Goal: Task Accomplishment & Management: Manage account settings

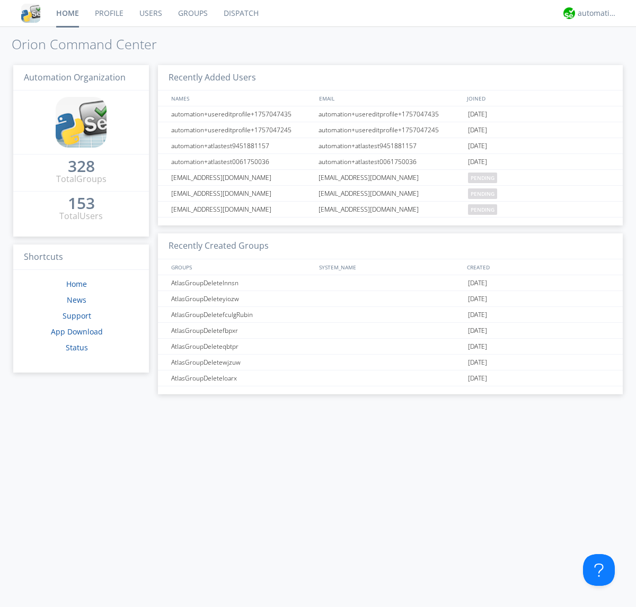
click at [192, 13] on link "Groups" at bounding box center [193, 13] width 46 height 26
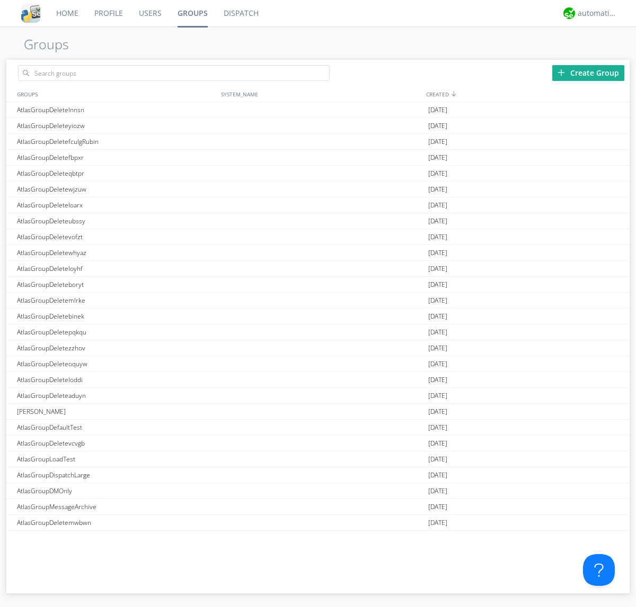
click at [588, 73] on div "Create Group" at bounding box center [588, 73] width 72 height 16
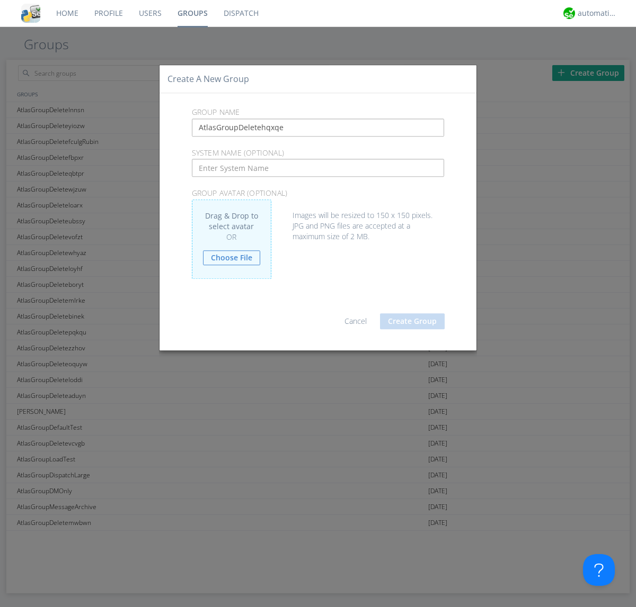
type input "AtlasGroupDeletehqxqe"
click at [412, 321] on button "Create Group" at bounding box center [412, 322] width 65 height 16
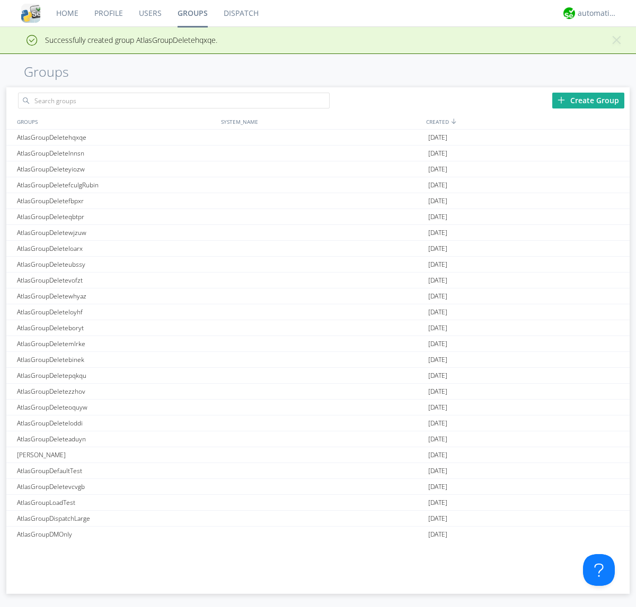
click at [192, 13] on link "Groups" at bounding box center [192, 13] width 46 height 26
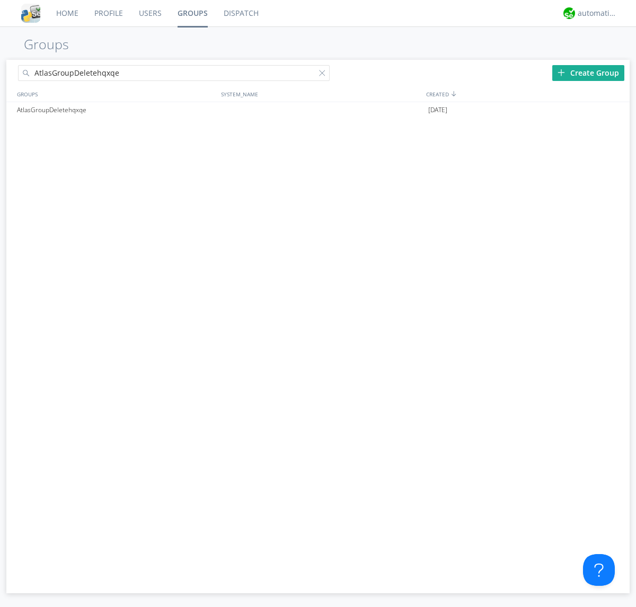
type input "AtlasGroupDeletehqxqe"
click at [324, 75] on div at bounding box center [324, 75] width 11 height 11
type input "AtlasGroupDeletehqxqe"
click at [615, 110] on div at bounding box center [616, 110] width 11 height 8
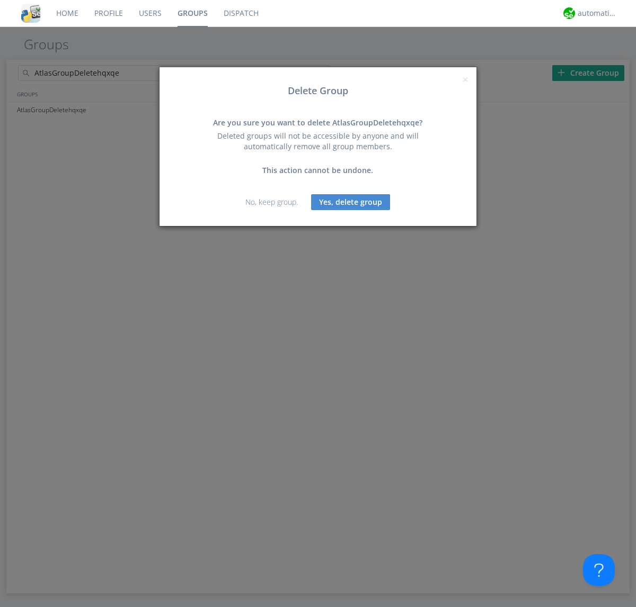
click at [351, 202] on button "Yes, delete group" at bounding box center [350, 202] width 79 height 16
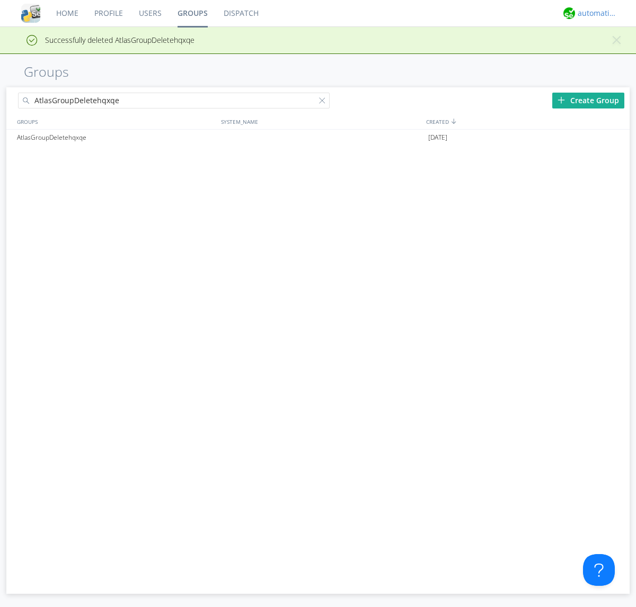
click at [594, 13] on div "automation+atlas" at bounding box center [597, 13] width 40 height 11
